Goal: Find specific page/section: Find specific page/section

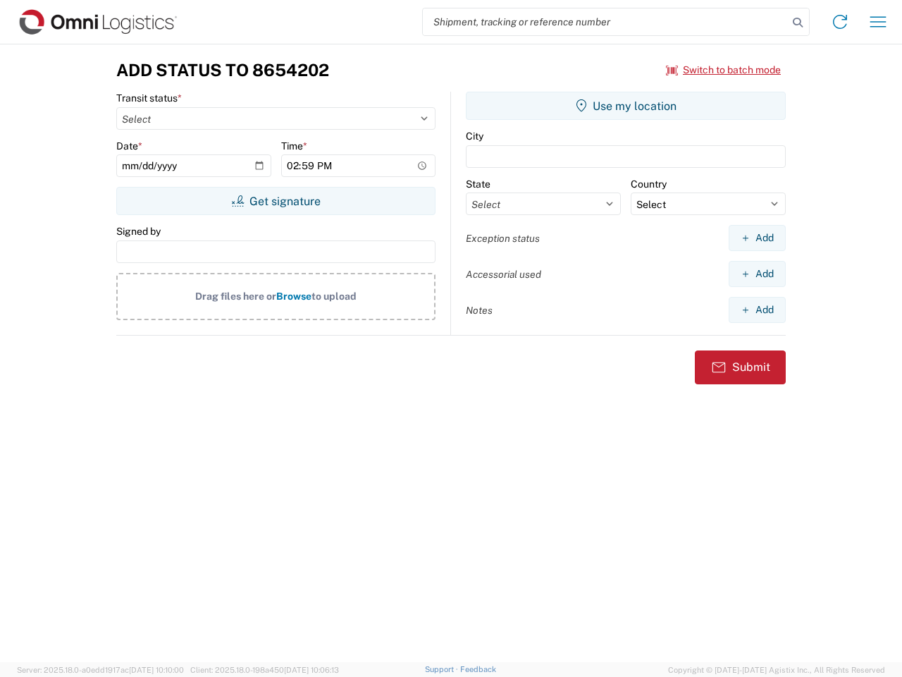
click at [605, 22] on input "search" at bounding box center [605, 21] width 365 height 27
click at [798, 23] on icon at bounding box center [798, 23] width 20 height 20
click at [840, 22] on icon at bounding box center [840, 22] width 23 height 23
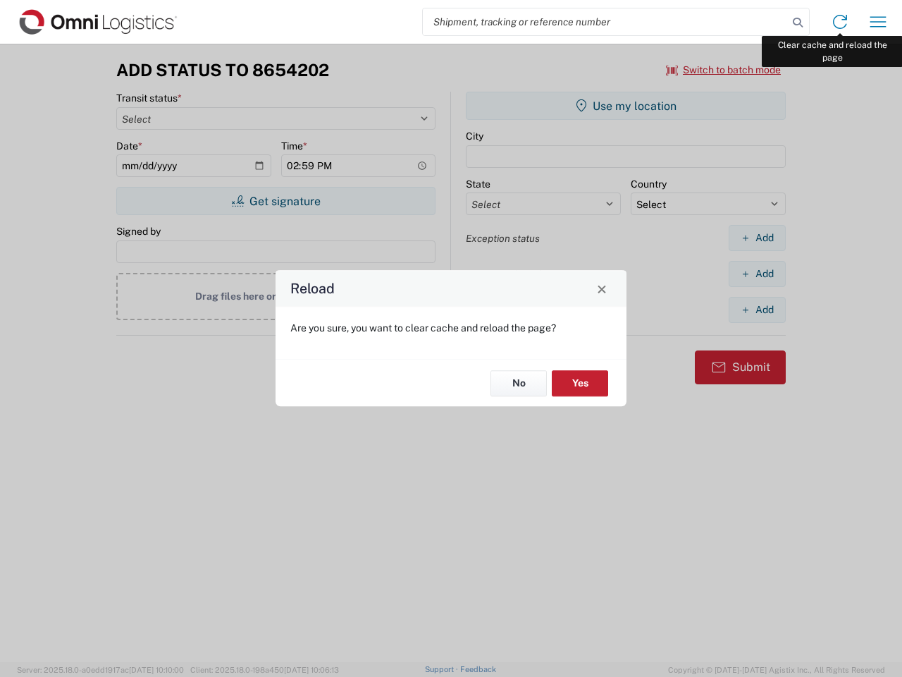
click at [878, 22] on div "Reload Are you sure, you want to clear cache and reload the page? No Yes" at bounding box center [451, 338] width 902 height 677
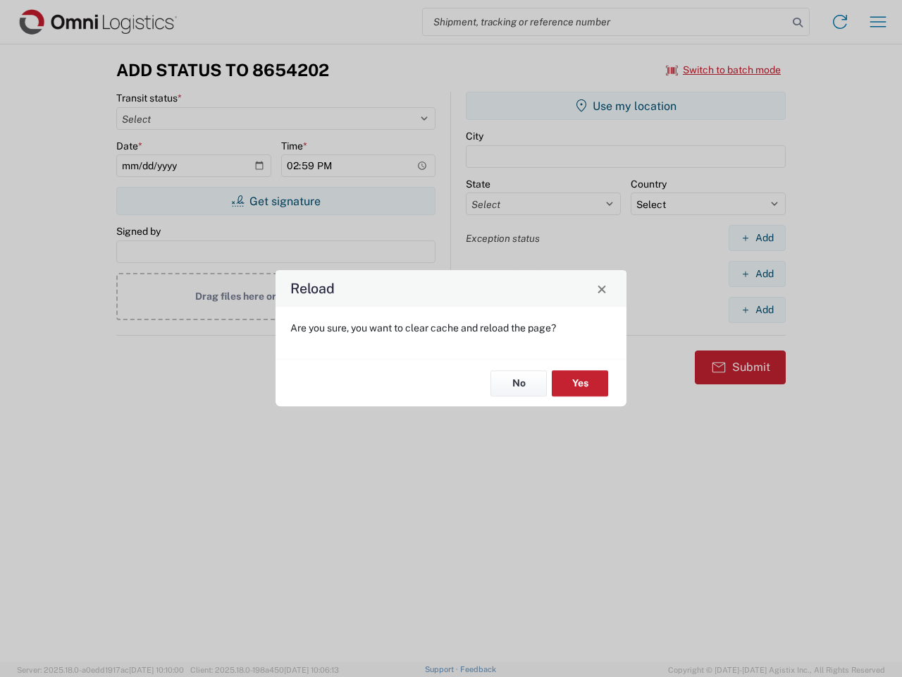
click at [724, 70] on div "Reload Are you sure, you want to clear cache and reload the page? No Yes" at bounding box center [451, 338] width 902 height 677
click at [276, 201] on div "Reload Are you sure, you want to clear cache and reload the page? No Yes" at bounding box center [451, 338] width 902 height 677
click at [626, 106] on div "Reload Are you sure, you want to clear cache and reload the page? No Yes" at bounding box center [451, 338] width 902 height 677
click at [757, 238] on div "Reload Are you sure, you want to clear cache and reload the page? No Yes" at bounding box center [451, 338] width 902 height 677
click at [757, 273] on div "Reload Are you sure, you want to clear cache and reload the page? No Yes" at bounding box center [451, 338] width 902 height 677
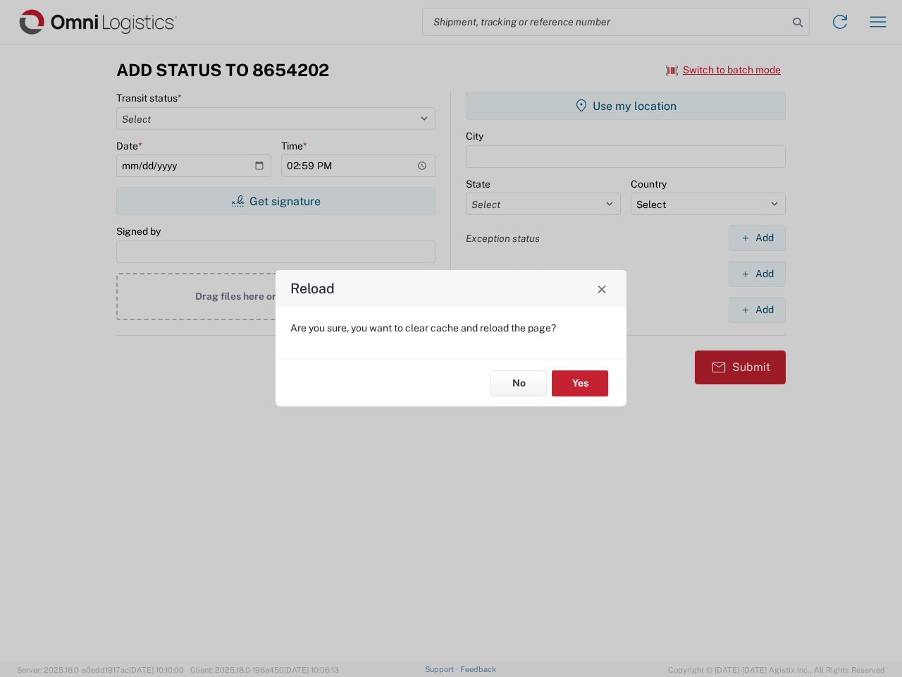
click at [757, 309] on div "Reload Are you sure, you want to clear cache and reload the page? No Yes" at bounding box center [451, 338] width 902 height 677
